Goal: Transaction & Acquisition: Obtain resource

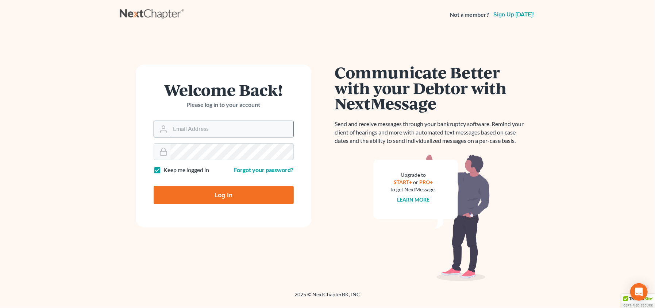
click at [240, 130] on input "Email Address" at bounding box center [231, 129] width 123 height 16
type input "gcastro@mcrazlaw.com"
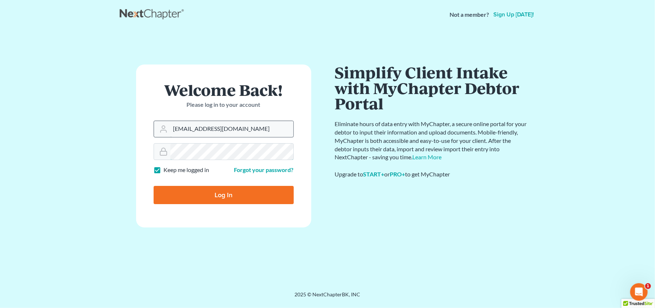
click at [154, 186] on input "Log In" at bounding box center [224, 195] width 140 height 18
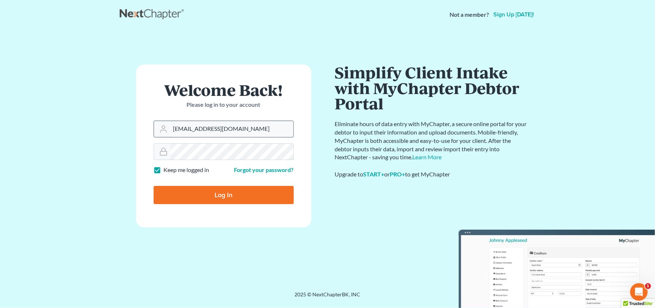
type input "Thinking..."
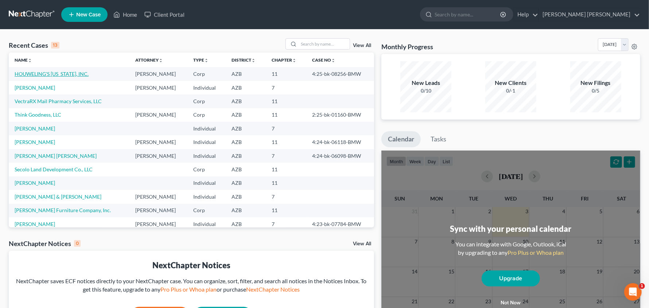
click at [71, 72] on link "HOUWELING'S ARIZONA, INC." at bounding box center [52, 74] width 74 height 6
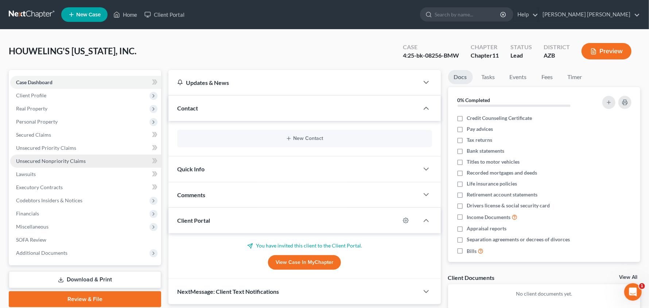
click at [48, 160] on span "Unsecured Nonpriority Claims" at bounding box center [51, 161] width 70 height 6
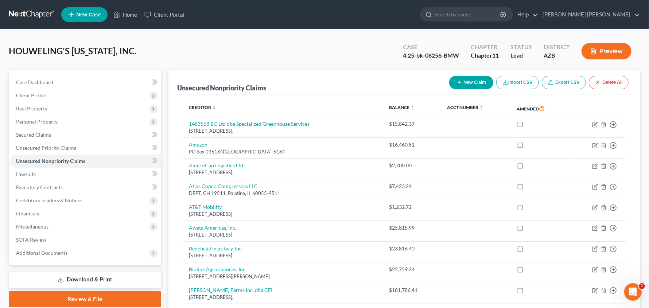
click at [107, 280] on link "Download & Print" at bounding box center [85, 279] width 152 height 17
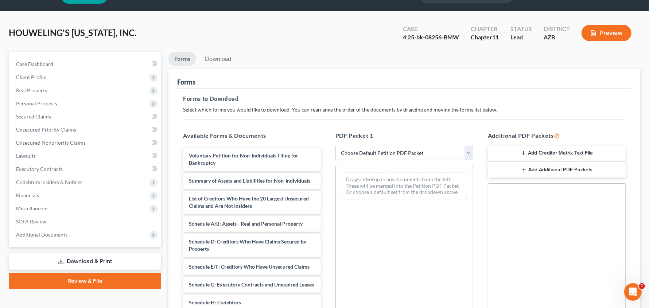
scroll to position [27, 0]
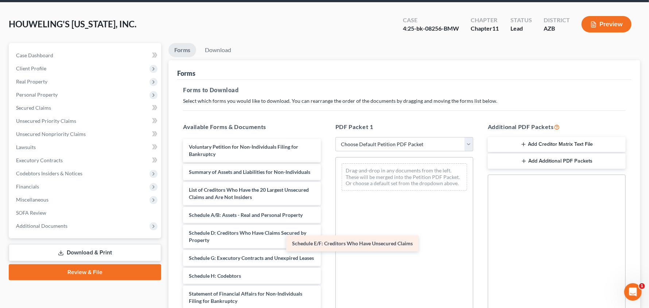
drag, startPoint x: 297, startPoint y: 267, endPoint x: 400, endPoint y: 246, distance: 105.4
click at [327, 246] on div "Schedule E/F: Creditors Who Have Unsecured Claims Voluntary Petition for Non-In…" at bounding box center [252, 272] width 150 height 267
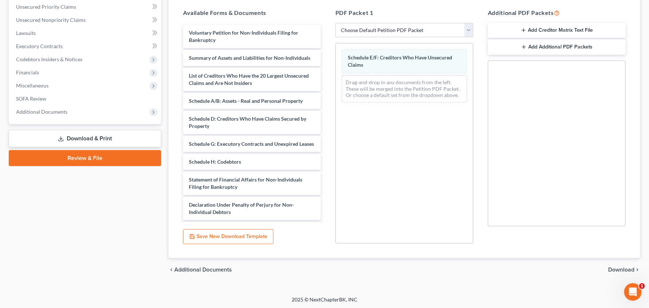
scroll to position [142, 0]
click at [623, 269] on span "Download" at bounding box center [621, 269] width 26 height 6
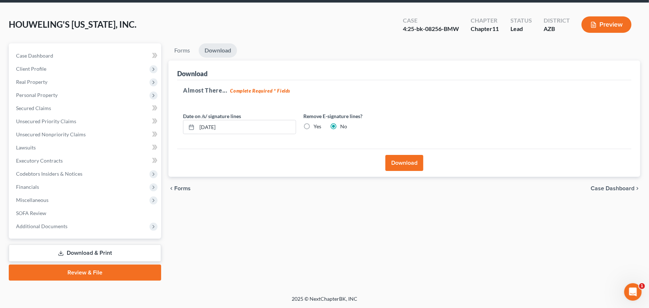
click at [314, 125] on label "Yes" at bounding box center [318, 126] width 8 height 7
click at [317, 125] on input "Yes" at bounding box center [319, 125] width 5 height 5
radio input "true"
radio input "false"
drag, startPoint x: 408, startPoint y: 158, endPoint x: 411, endPoint y: 160, distance: 4.1
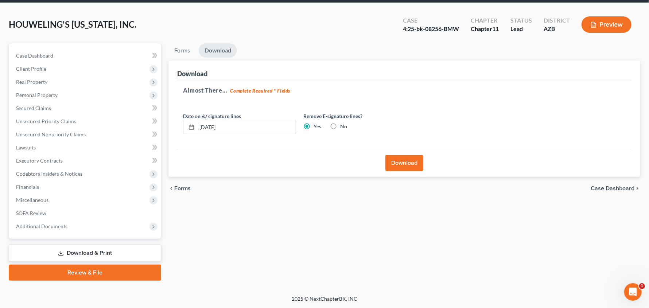
click at [408, 158] on button "Download" at bounding box center [405, 163] width 38 height 16
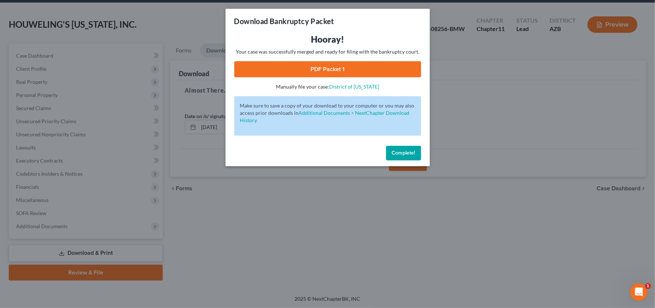
click at [336, 65] on link "PDF Packet 1" at bounding box center [327, 69] width 187 height 16
click at [407, 153] on span "Complete!" at bounding box center [403, 153] width 23 height 6
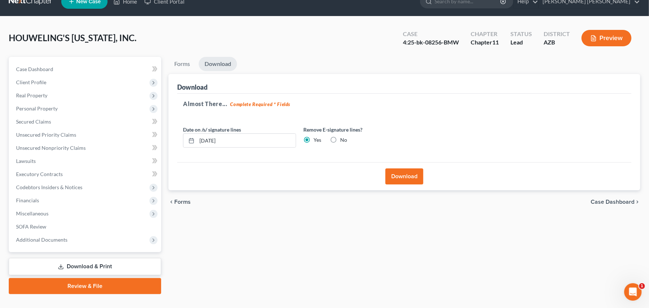
scroll to position [0, 0]
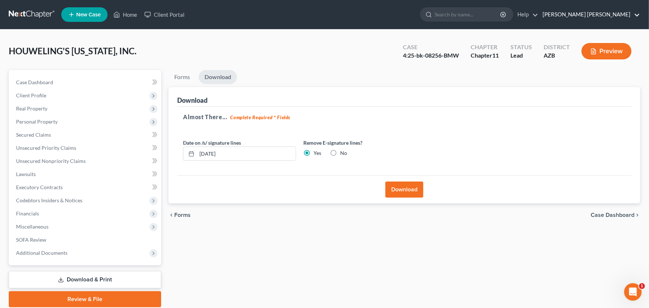
click at [617, 14] on link "Mesch Clark Rothschild" at bounding box center [589, 14] width 101 height 13
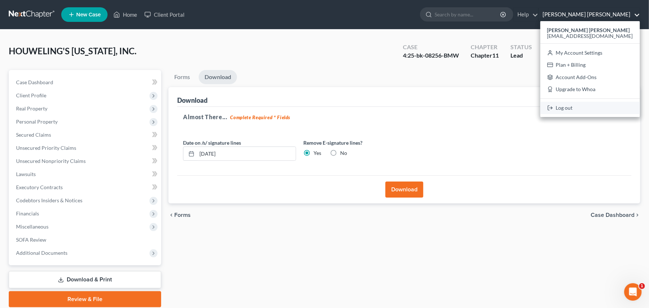
click at [592, 106] on link "Log out" at bounding box center [591, 108] width 100 height 12
